Goal: Task Accomplishment & Management: Manage account settings

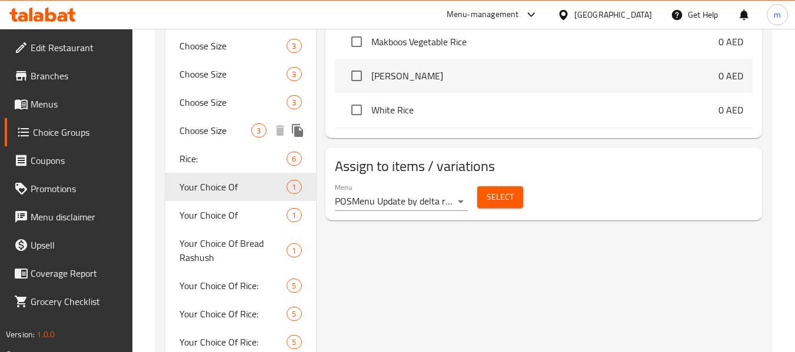
scroll to position [529, 0]
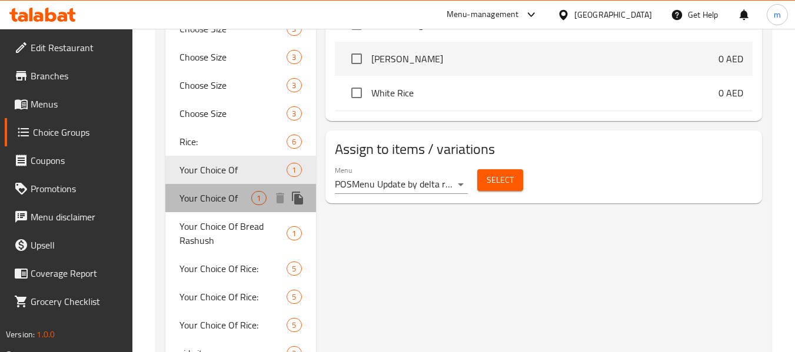
click at [203, 196] on span "Your Choice Of" at bounding box center [215, 198] width 72 height 14
type input "إختيارك من"
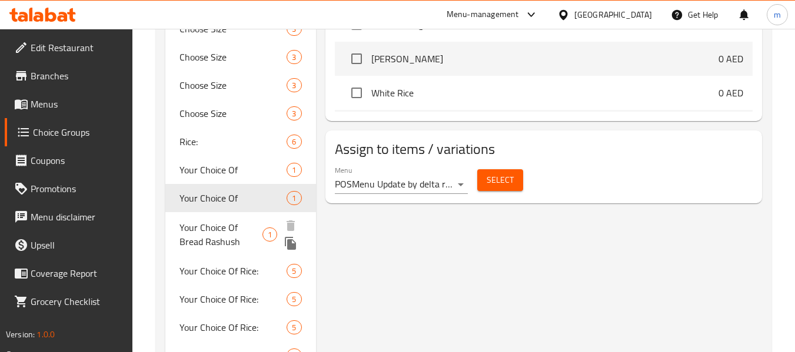
click at [239, 223] on span "Your Choice Of Bread Rashush" at bounding box center [220, 235] width 83 height 28
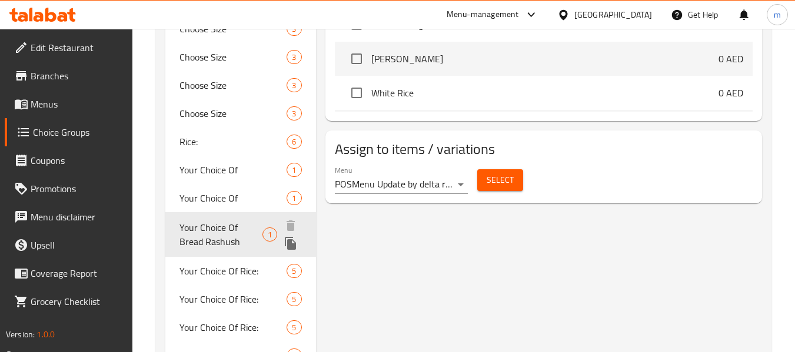
type input "Your Choice Of Bread Rashush"
type input "اختيارك من خبز الراشوش"
click at [239, 223] on span "Your Choice Of Bread Rashush" at bounding box center [220, 235] width 83 height 28
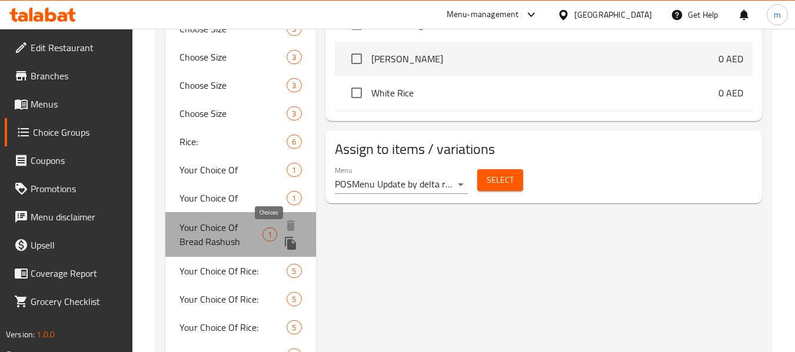
click at [266, 238] on span "1" at bounding box center [270, 234] width 14 height 11
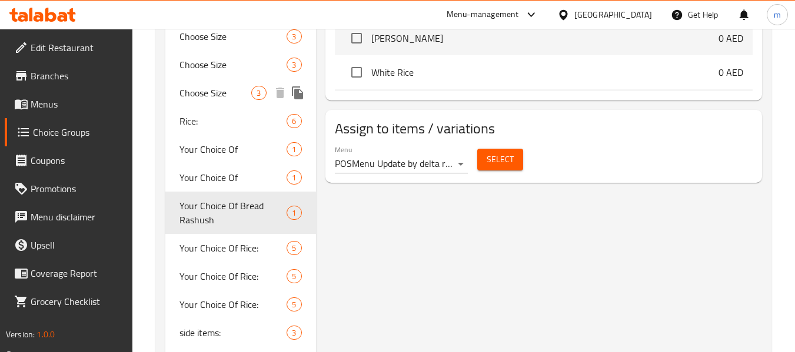
scroll to position [588, 0]
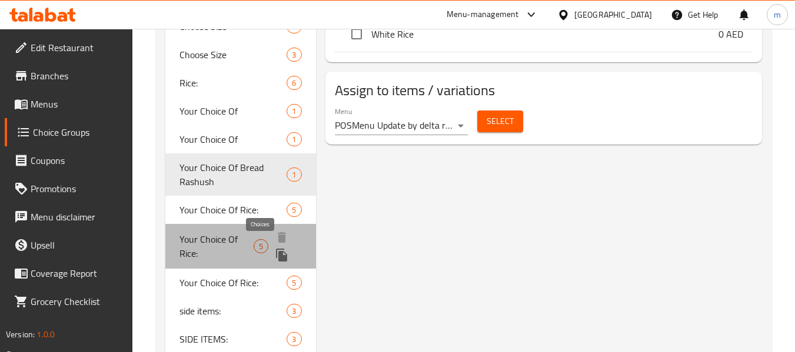
click at [268, 243] on div "5" at bounding box center [260, 246] width 15 height 14
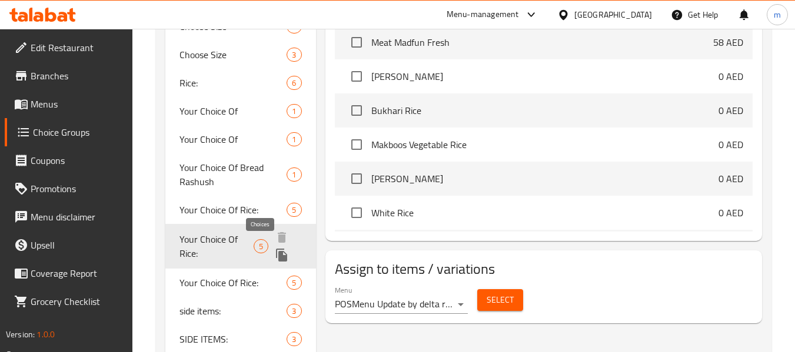
type input "Your Choice Of Rice:"
type input "إختيارك من الأرز:"
type input "1"
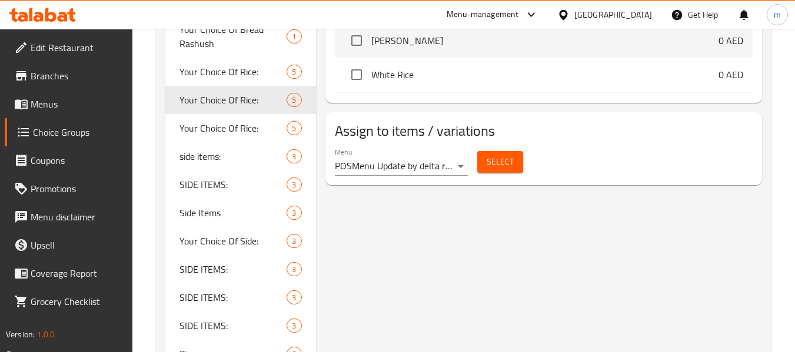
scroll to position [706, 0]
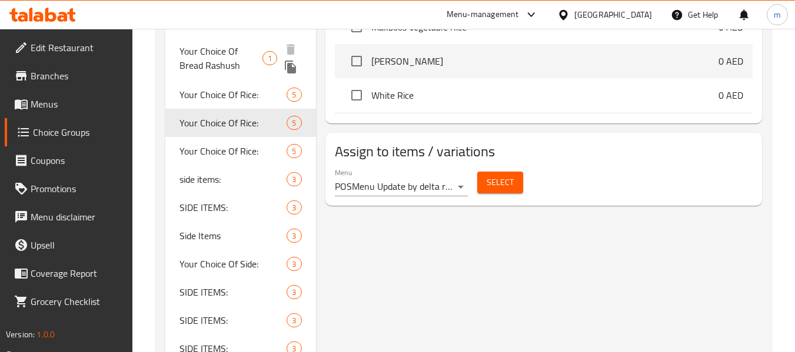
click at [240, 59] on span "Your Choice Of Bread Rashush" at bounding box center [220, 58] width 83 height 28
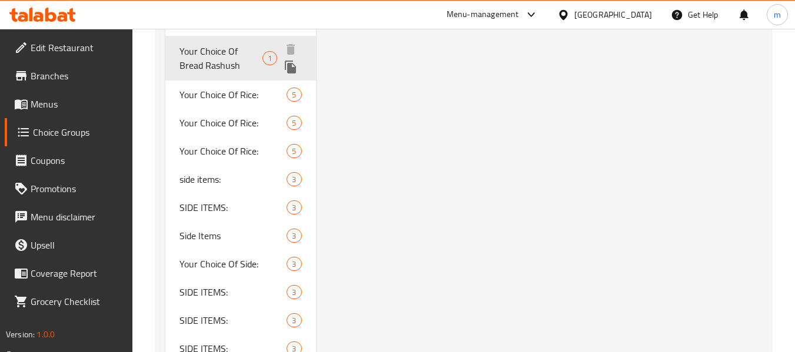
type input "Your Choice Of Bread Rashush"
type input "اختيارك من خبز الراشوش"
type input "0"
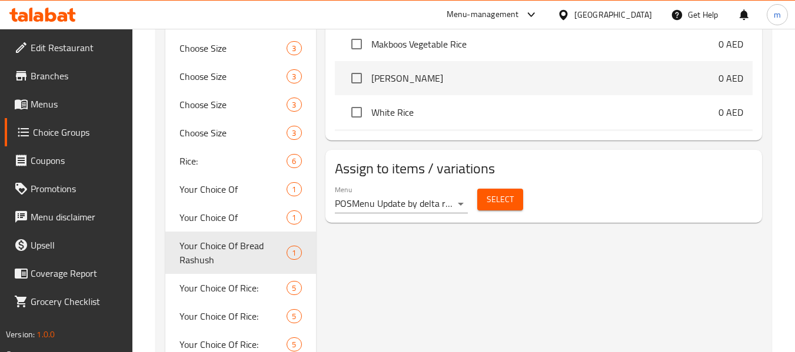
scroll to position [529, 0]
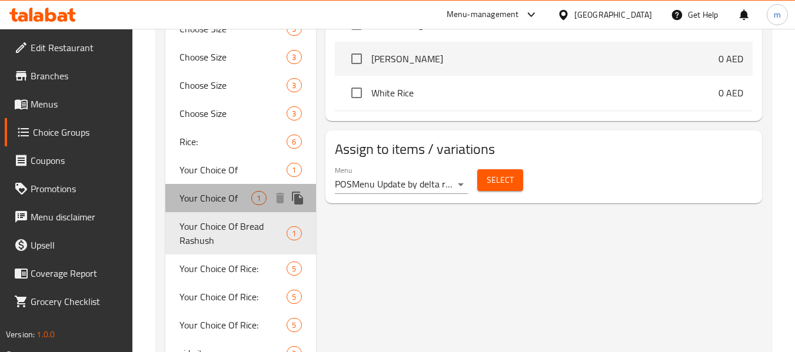
click at [225, 191] on span "Your Choice Of" at bounding box center [215, 198] width 72 height 14
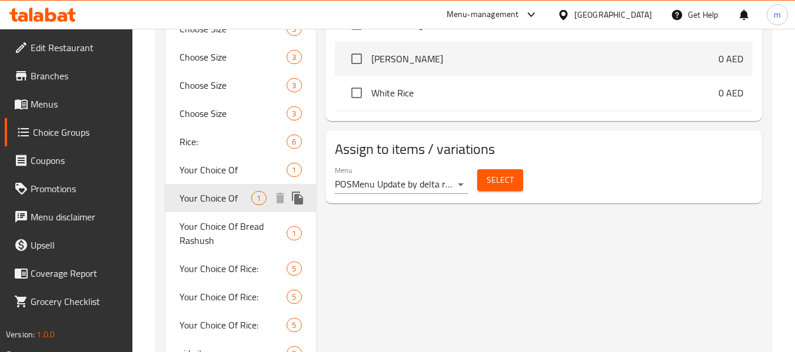
type input "Your Choice Of"
click at [261, 202] on span "1" at bounding box center [259, 198] width 14 height 11
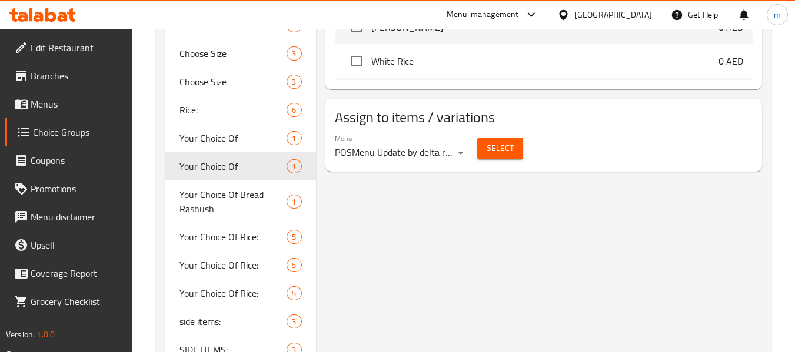
scroll to position [588, 0]
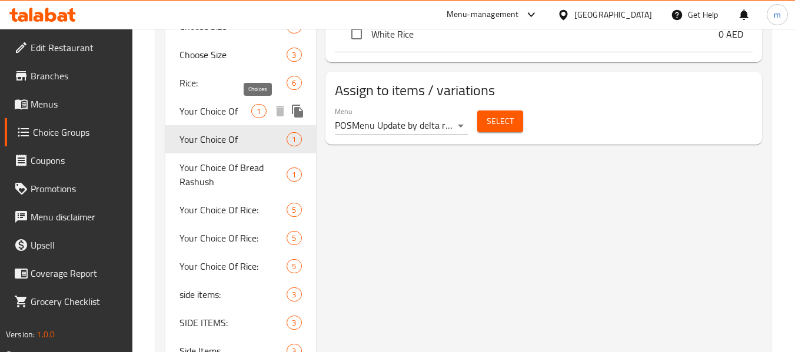
click at [261, 112] on span "1" at bounding box center [259, 111] width 14 height 11
type input "اختيارك من"
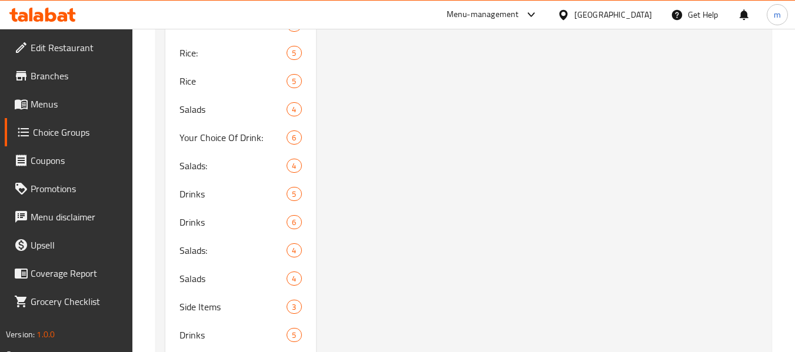
scroll to position [1412, 0]
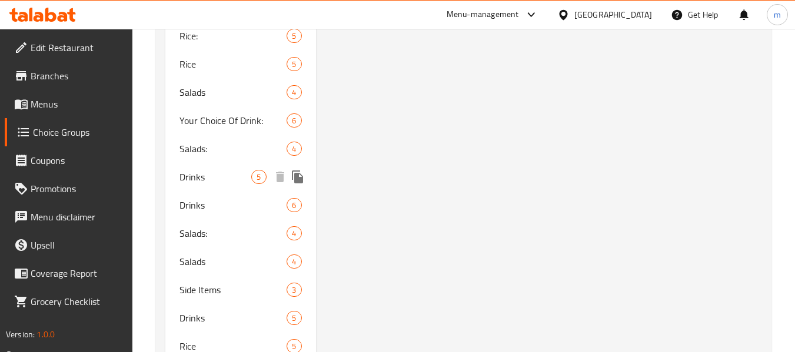
click at [249, 175] on span "Drinks" at bounding box center [215, 177] width 72 height 14
type input "Drinks"
type input "المشروبات"
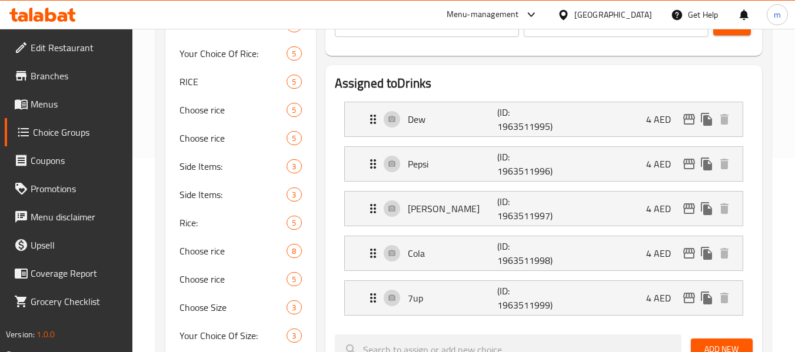
scroll to position [176, 0]
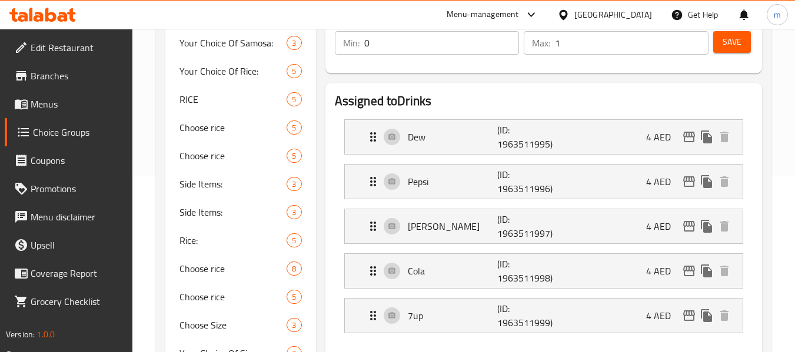
click at [608, 21] on div "[GEOGRAPHIC_DATA]" at bounding box center [613, 14] width 78 height 13
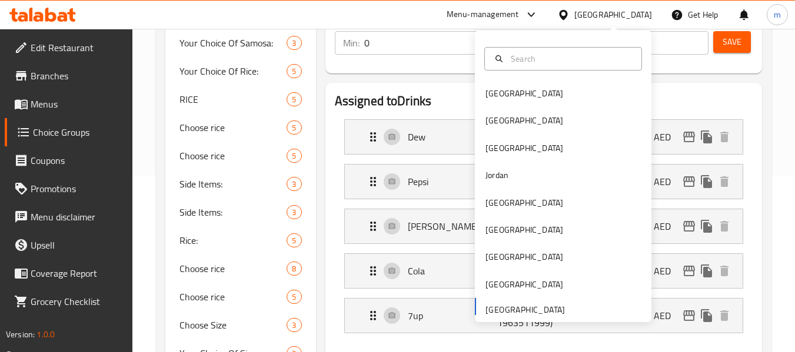
click at [607, 12] on div "[GEOGRAPHIC_DATA]" at bounding box center [613, 14] width 78 height 13
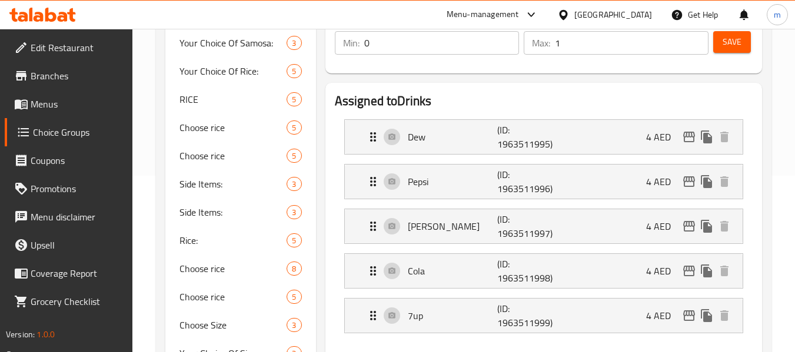
click at [585, 21] on div "[GEOGRAPHIC_DATA]" at bounding box center [613, 14] width 78 height 13
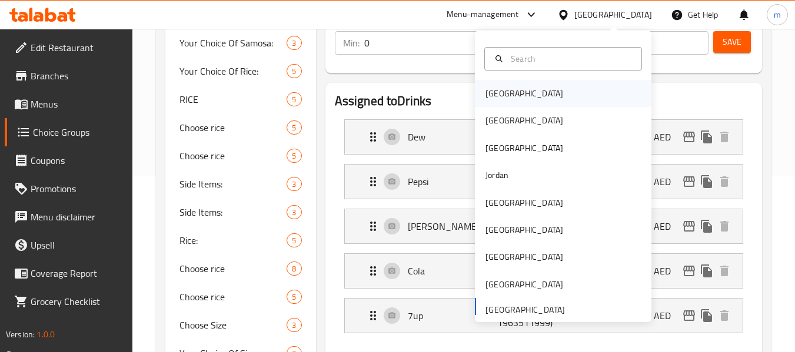
click at [541, 88] on div "[GEOGRAPHIC_DATA]" at bounding box center [563, 93] width 176 height 27
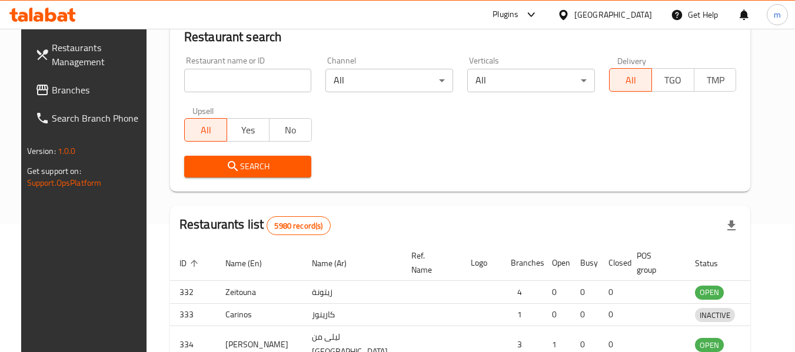
scroll to position [176, 0]
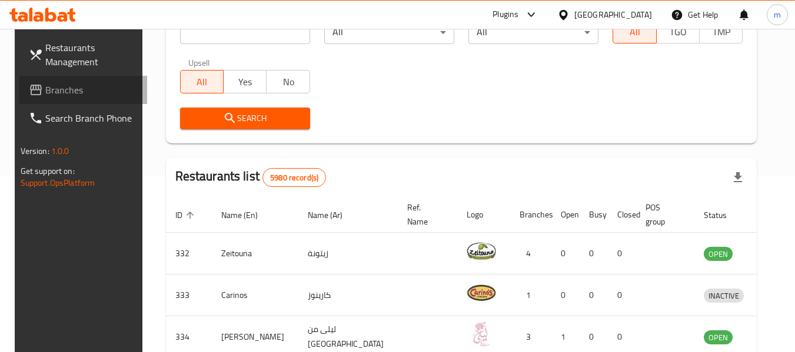
click at [69, 78] on link "Branches" at bounding box center [83, 90] width 128 height 28
